Goal: Task Accomplishment & Management: Use online tool/utility

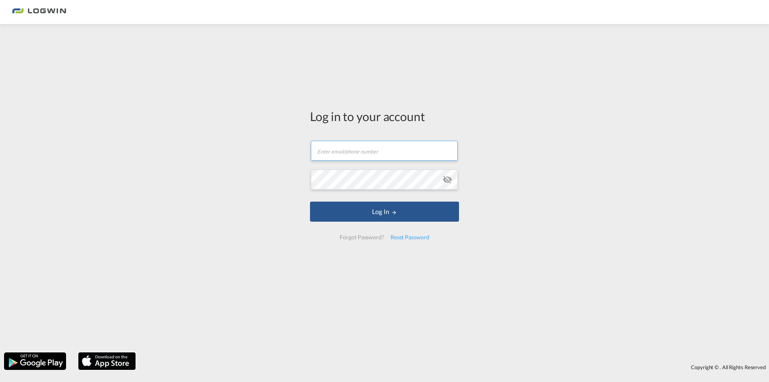
click at [396, 153] on input "text" at bounding box center [384, 151] width 147 height 20
type input "[PERSON_NAME][EMAIL_ADDRESS][PERSON_NAME][DOMAIN_NAME]"
click at [310, 202] on button "Log In" at bounding box center [384, 212] width 149 height 20
